Goal: Transaction & Acquisition: Register for event/course

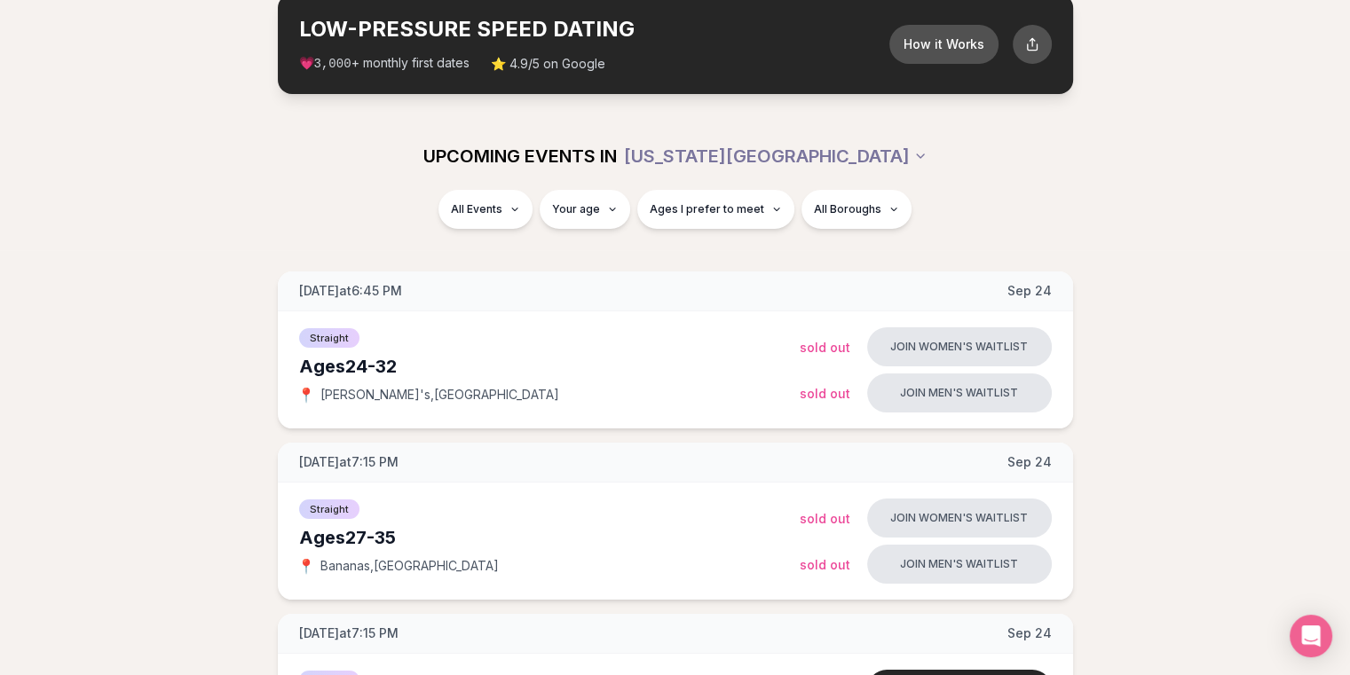
scroll to position [89, 0]
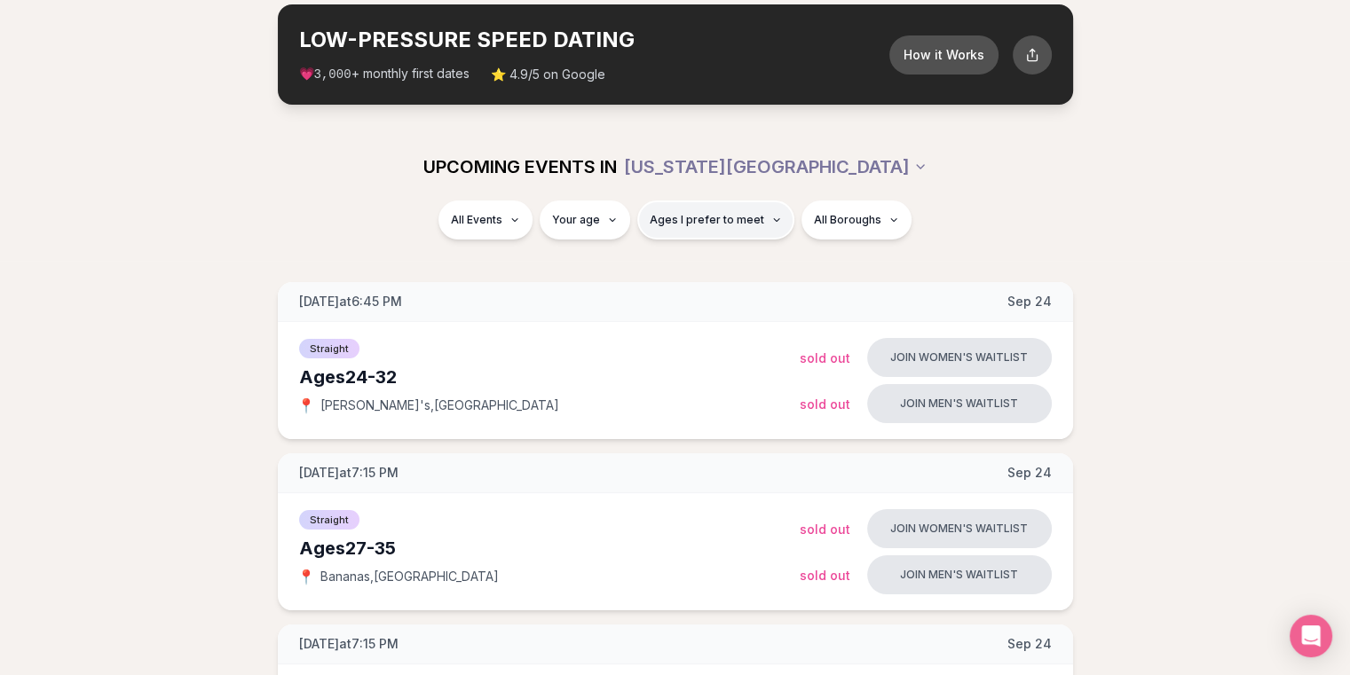
click at [721, 203] on button "Ages I prefer to meet" at bounding box center [715, 220] width 157 height 39
click at [1022, 233] on div "All Events Your age Ages I prefer to meet All Boroughs" at bounding box center [675, 224] width 994 height 46
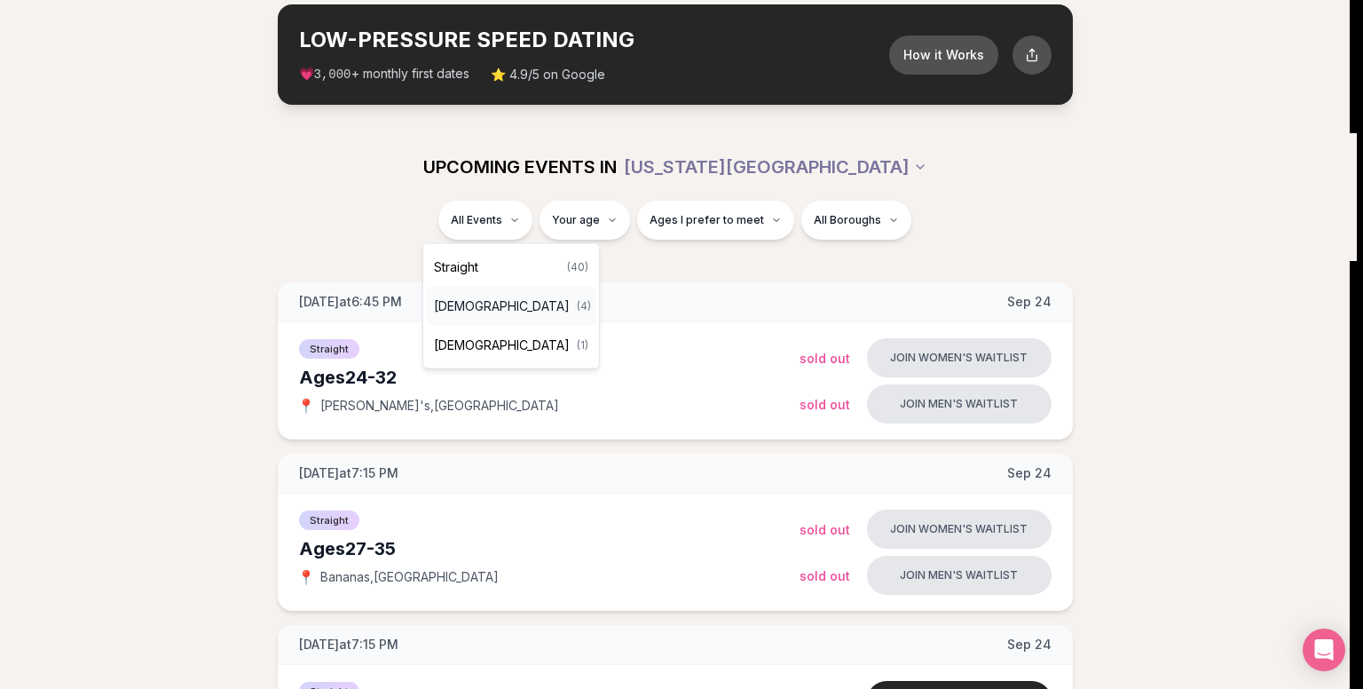
click at [531, 297] on div "[DEMOGRAPHIC_DATA] ( 4 )" at bounding box center [511, 306] width 169 height 39
